Goal: Navigation & Orientation: Find specific page/section

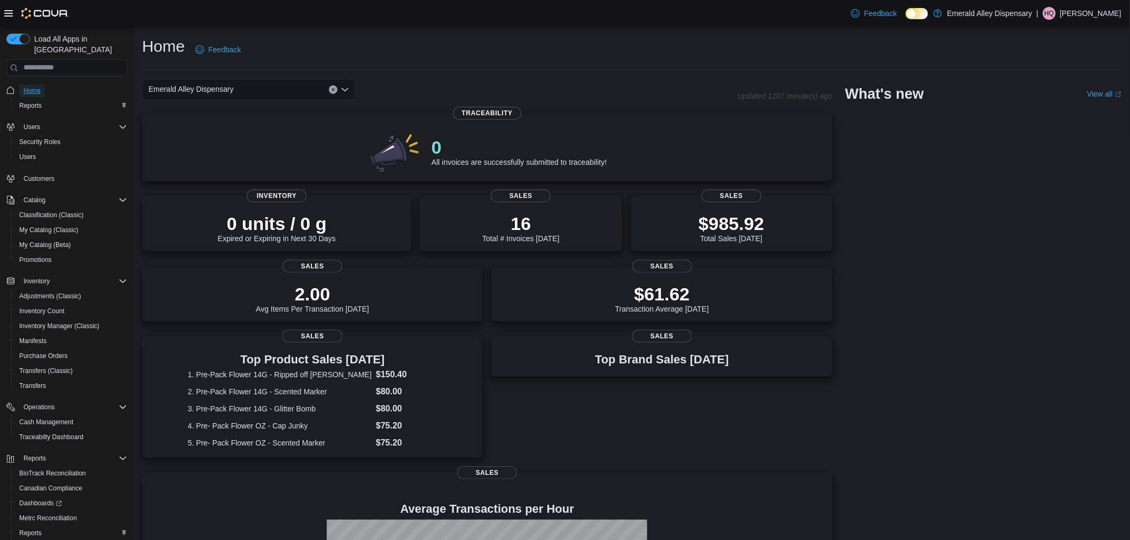
click at [35, 84] on span "Home" at bounding box center [31, 90] width 17 height 13
